Goal: Transaction & Acquisition: Purchase product/service

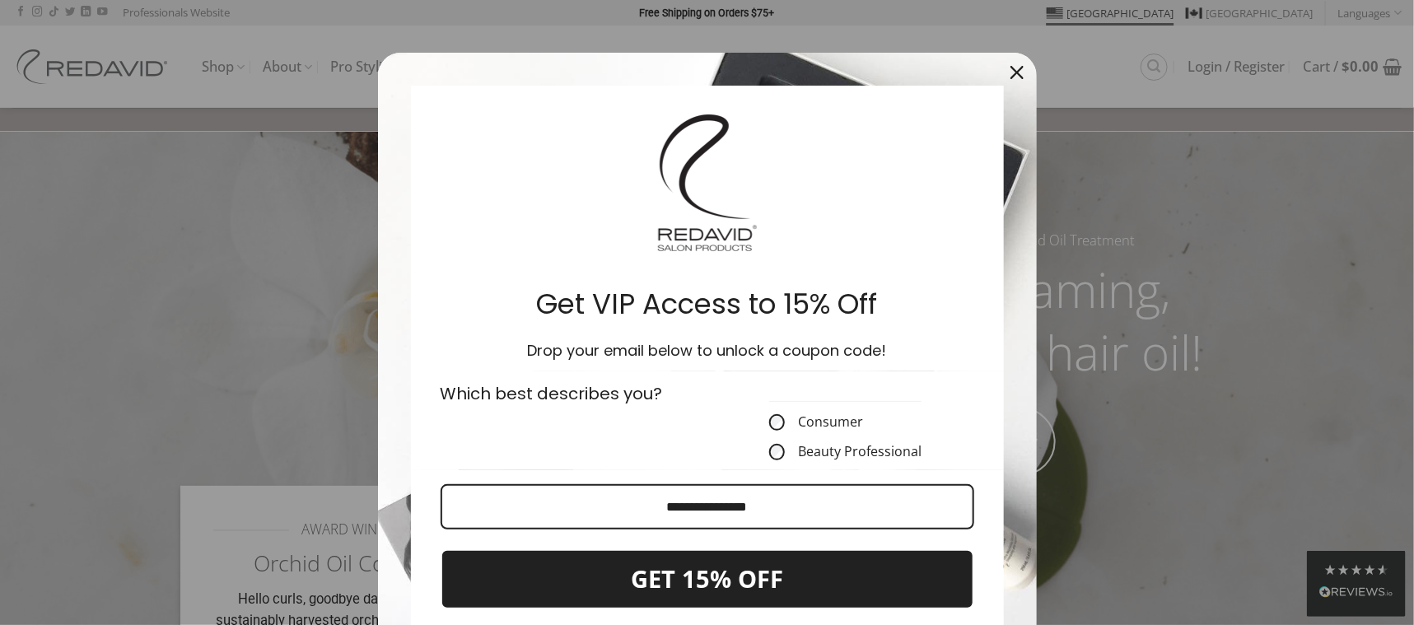
click at [1010, 64] on div "Close" at bounding box center [1017, 72] width 26 height 26
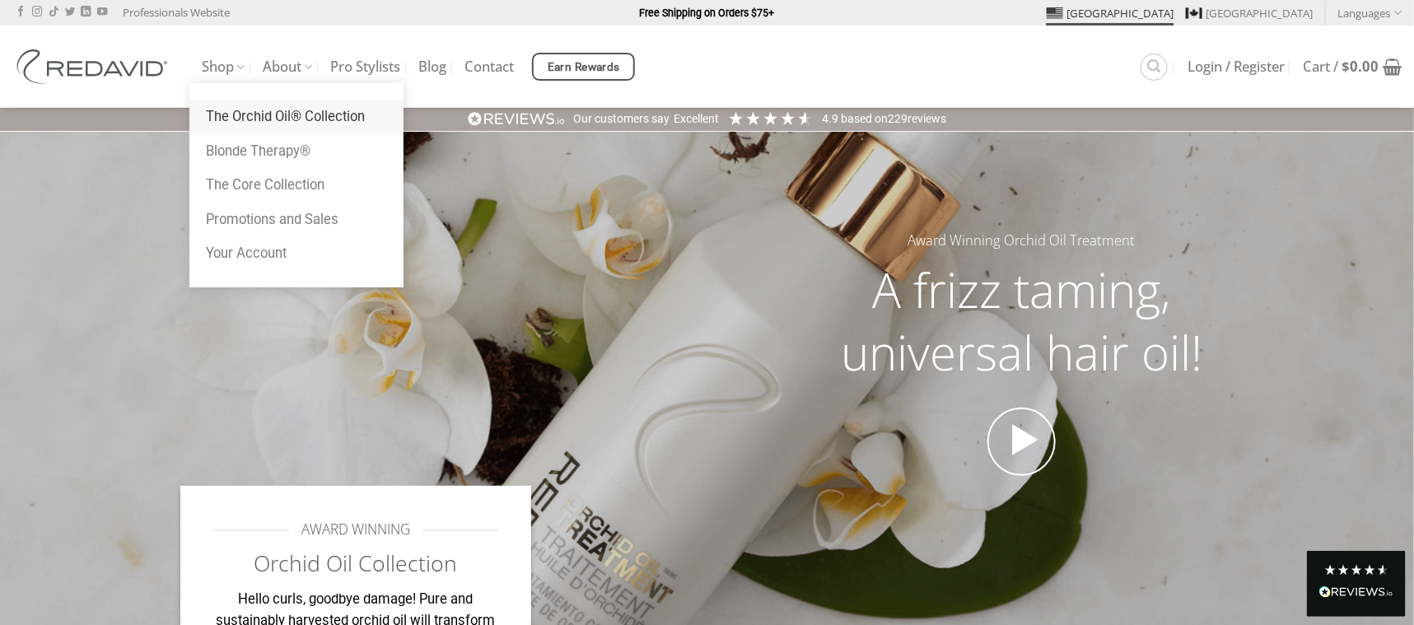
click at [249, 113] on link "The Orchid Oil® Collection" at bounding box center [296, 117] width 214 height 35
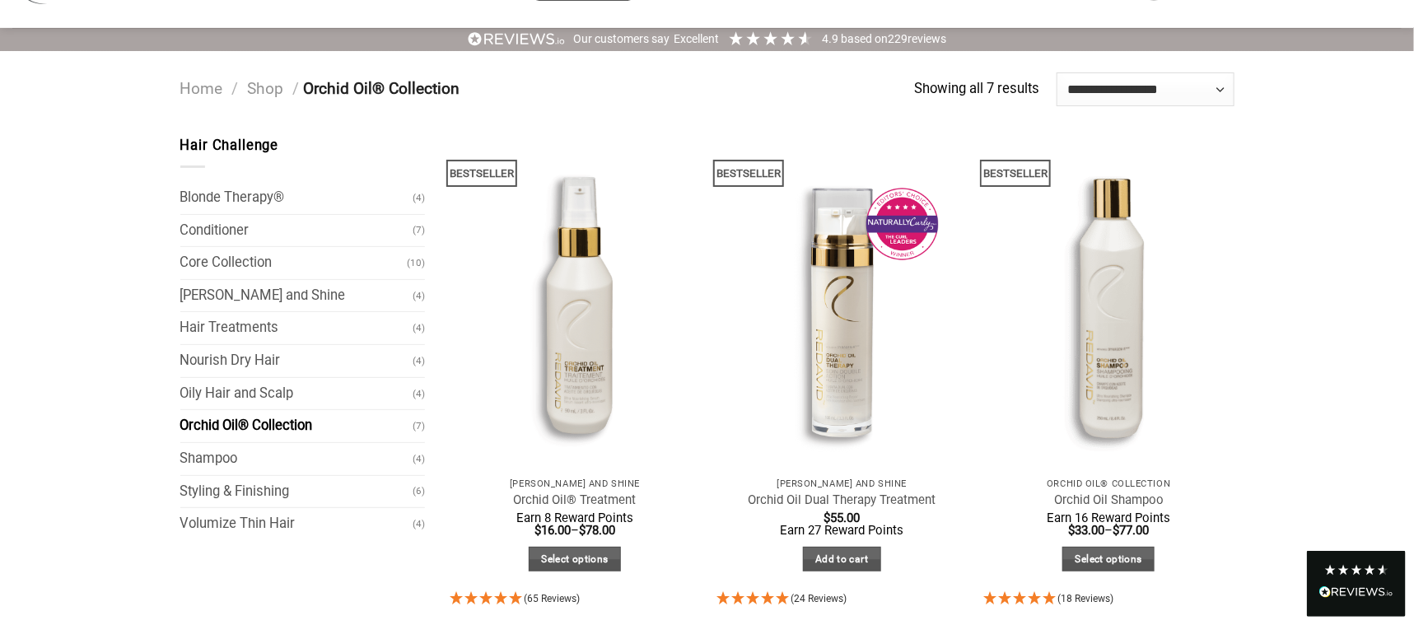
scroll to position [399, 0]
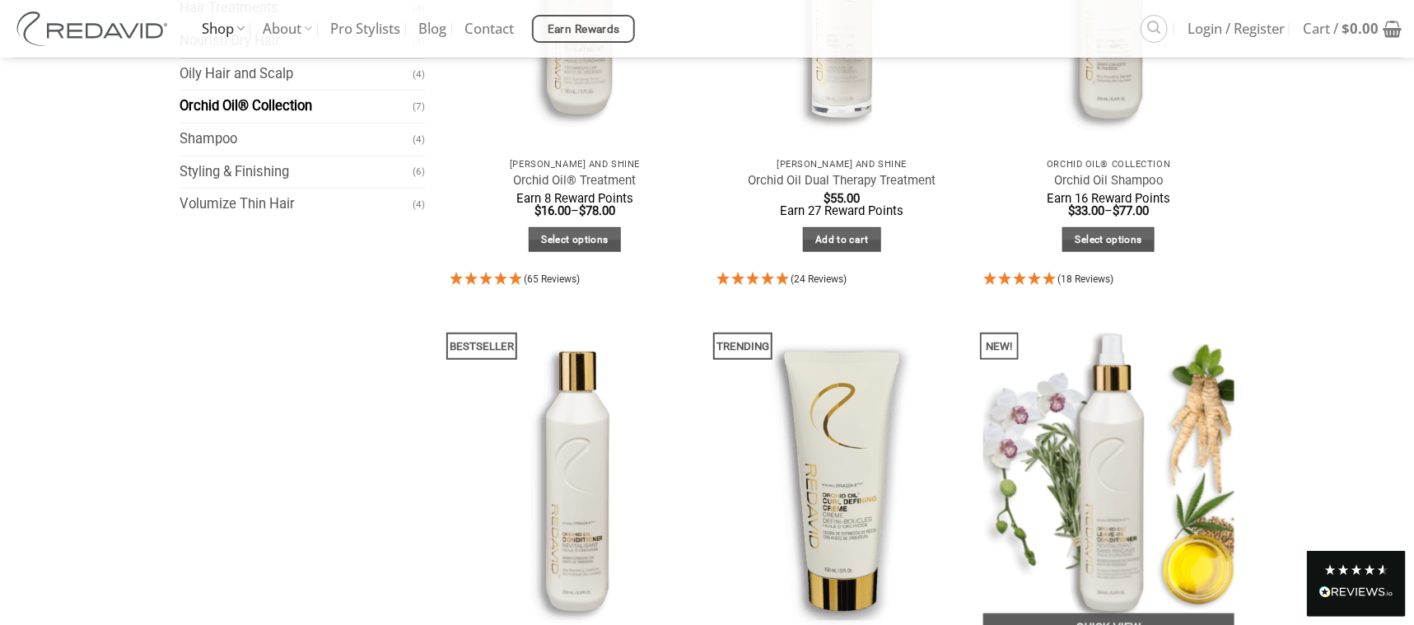
click at [1112, 395] on img "Orchid Oil Leave-In Conditioner" at bounding box center [1108, 475] width 251 height 334
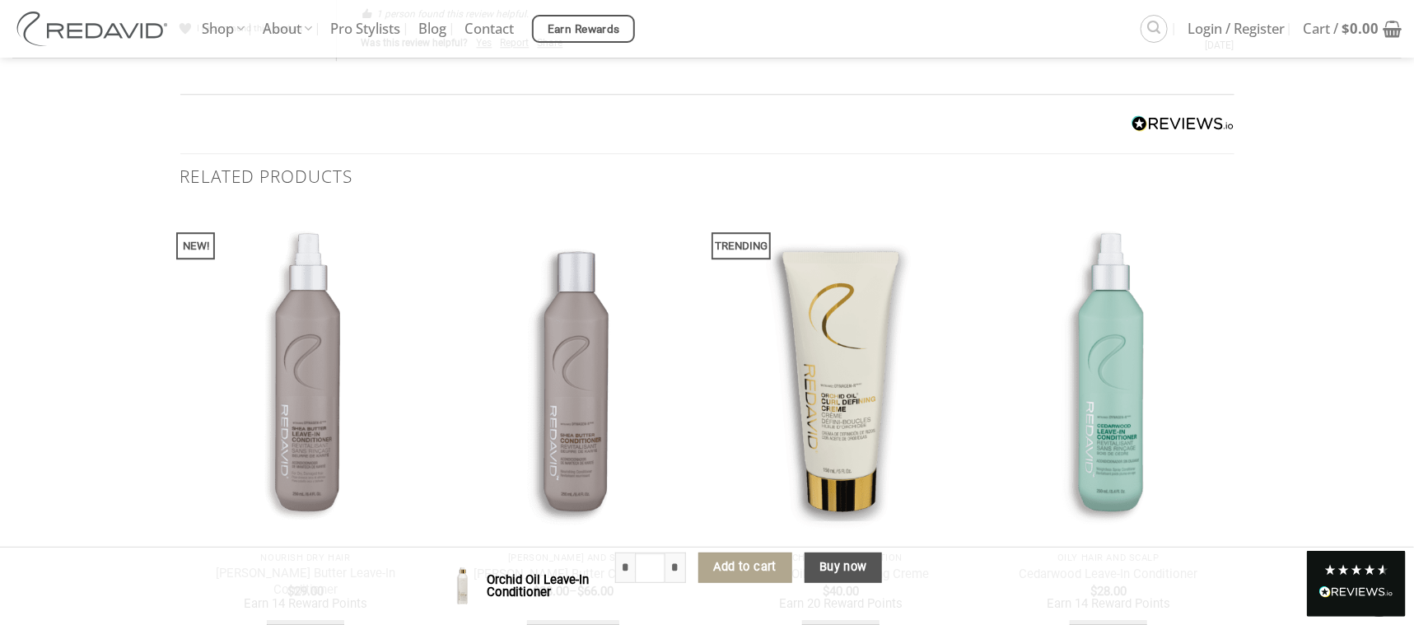
scroll to position [5116, 0]
